Goal: Book appointment/travel/reservation

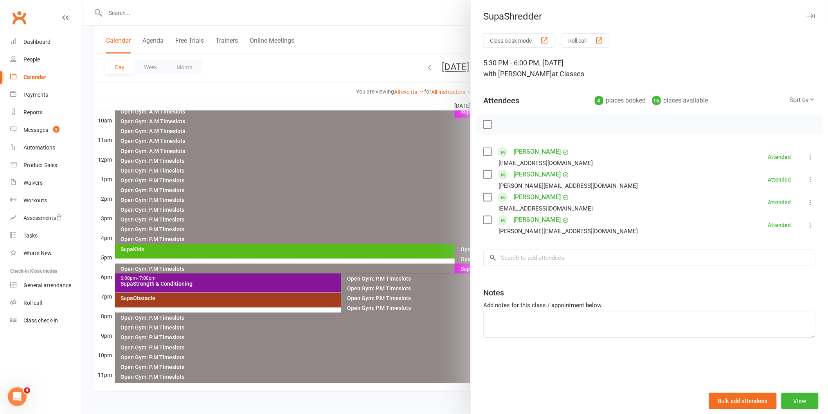
click at [425, 195] on div at bounding box center [455, 207] width 745 height 414
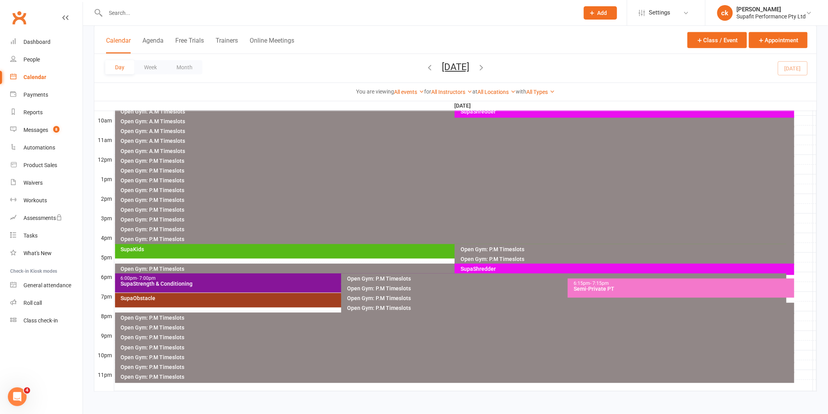
click at [164, 281] on div "SupaStrength & Conditioning" at bounding box center [339, 283] width 438 height 5
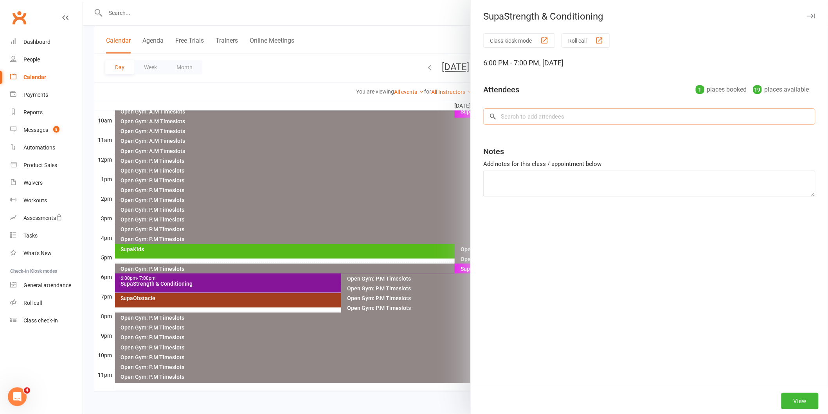
click at [548, 116] on input "search" at bounding box center [649, 116] width 332 height 16
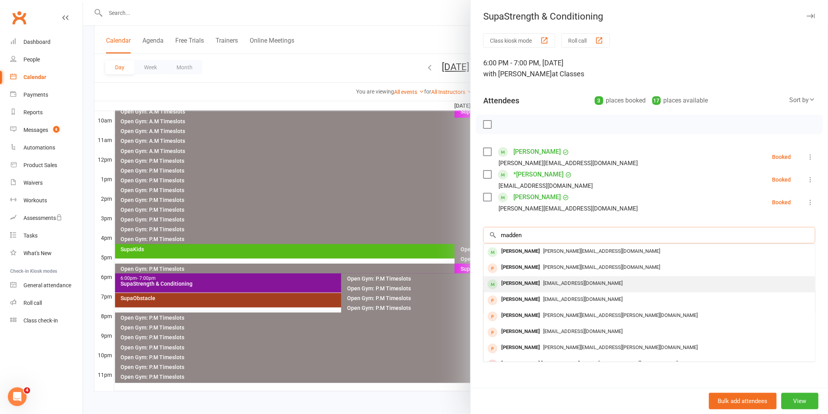
type input "madden"
click at [514, 280] on div "[PERSON_NAME]" at bounding box center [520, 283] width 45 height 11
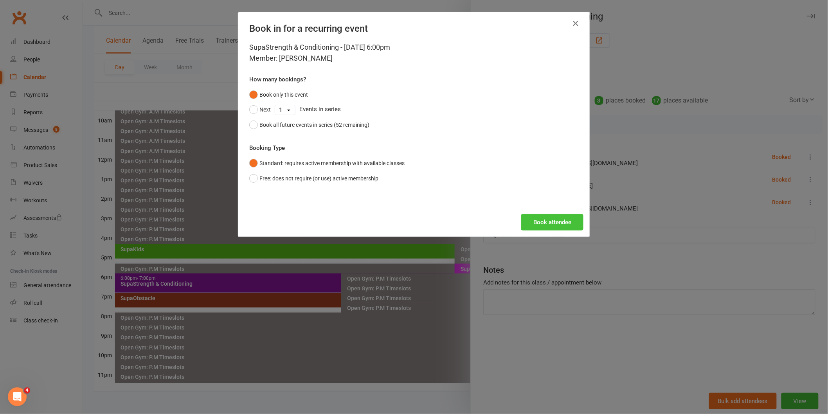
click at [538, 221] on button "Book attendee" at bounding box center [552, 222] width 62 height 16
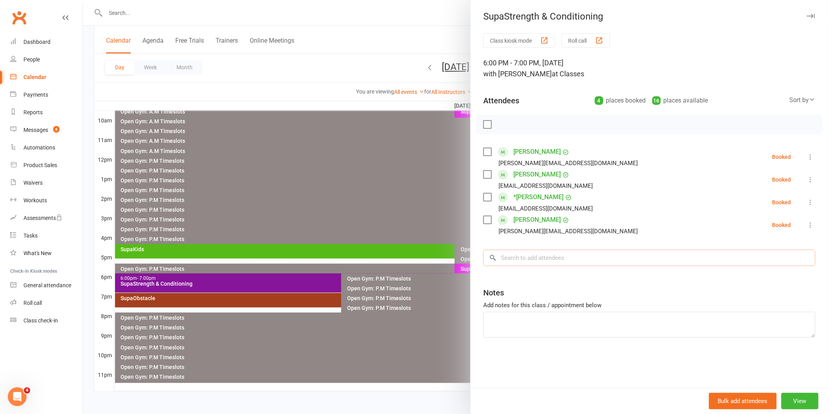
click at [539, 256] on input "search" at bounding box center [649, 258] width 332 height 16
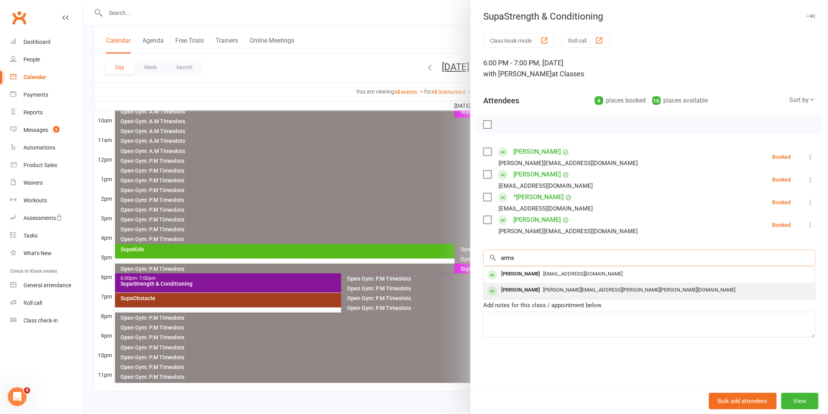
type input "arms"
click at [531, 292] on div "[PERSON_NAME]" at bounding box center [520, 289] width 45 height 11
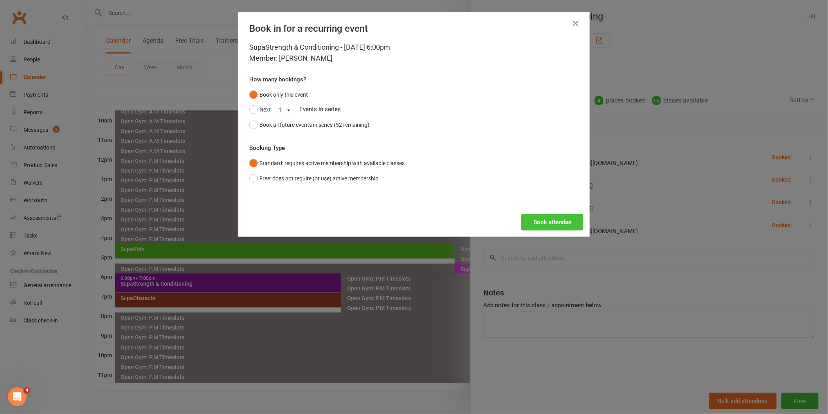
click at [575, 218] on button "Book attendee" at bounding box center [552, 222] width 62 height 16
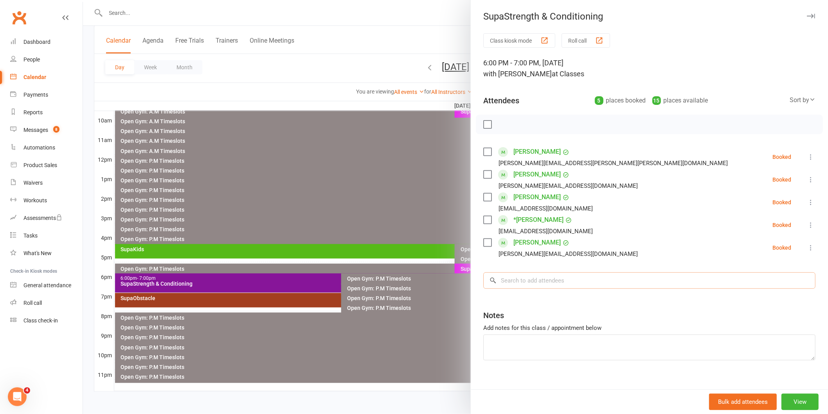
click at [553, 286] on input "search" at bounding box center [649, 280] width 332 height 16
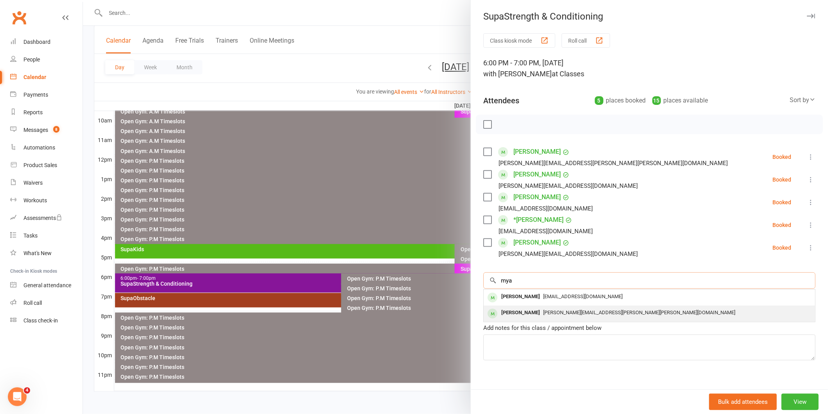
type input "mya"
click at [559, 306] on div "[PERSON_NAME] [PERSON_NAME][EMAIL_ADDRESS][PERSON_NAME][PERSON_NAME][DOMAIN_NAM…" at bounding box center [649, 314] width 331 height 16
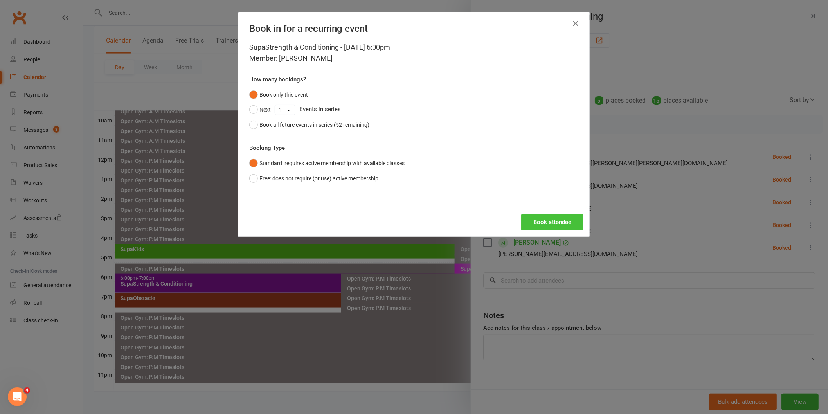
click at [566, 225] on button "Book attendee" at bounding box center [552, 222] width 62 height 16
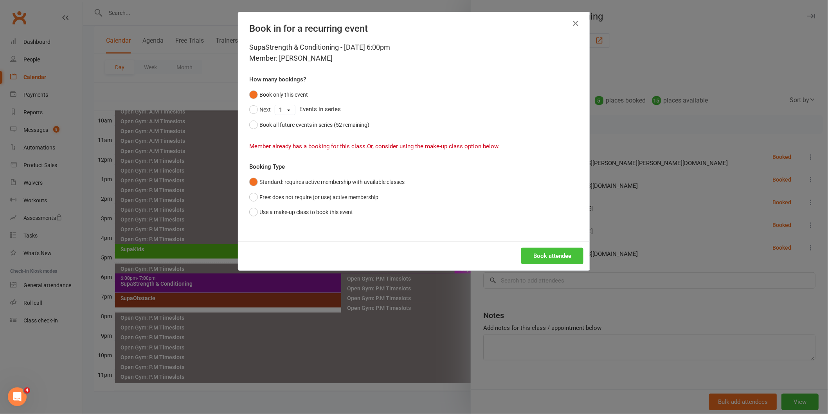
click at [556, 253] on button "Book attendee" at bounding box center [552, 256] width 62 height 16
click at [573, 24] on icon "button" at bounding box center [575, 23] width 9 height 9
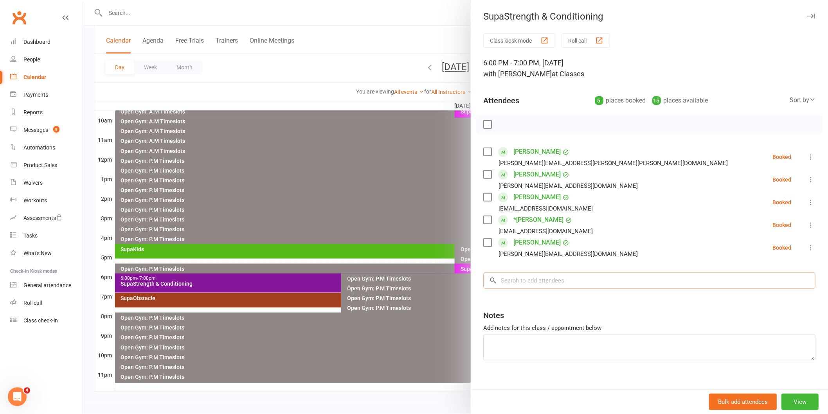
click at [519, 279] on input "search" at bounding box center [649, 280] width 332 height 16
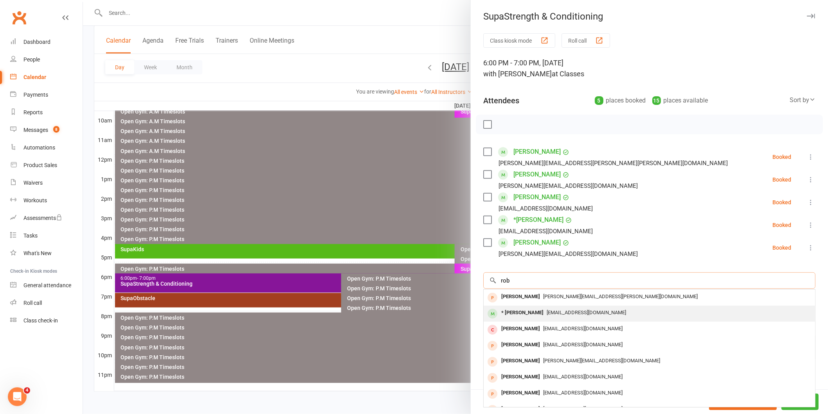
type input "rob"
click at [525, 310] on div "* [PERSON_NAME]" at bounding box center [522, 312] width 49 height 11
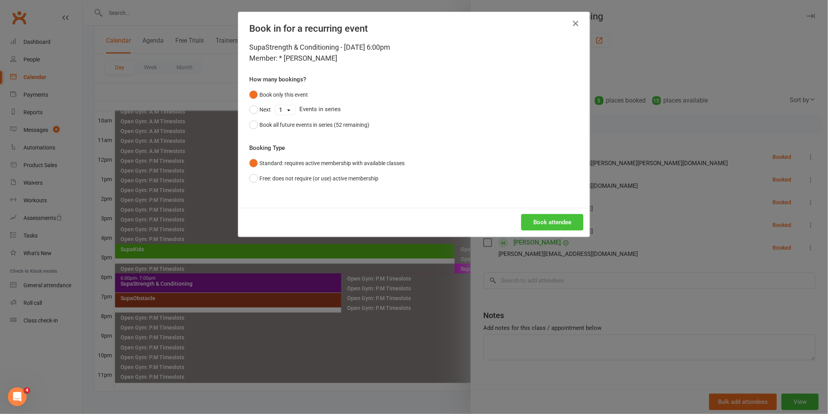
click at [549, 223] on button "Book attendee" at bounding box center [552, 222] width 62 height 16
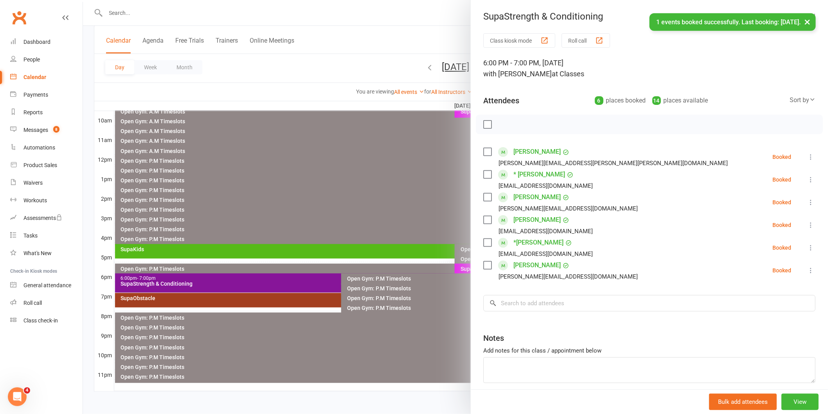
click at [484, 122] on label at bounding box center [487, 124] width 8 height 8
click at [502, 120] on icon "button" at bounding box center [504, 124] width 9 height 9
click at [437, 155] on div at bounding box center [455, 207] width 745 height 414
